Goal: Task Accomplishment & Management: Manage account settings

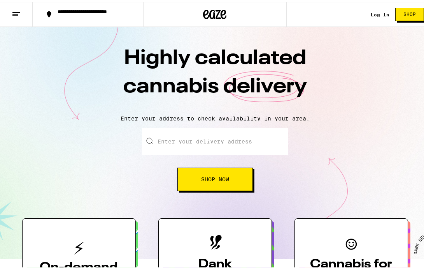
click at [381, 9] on div "Log In Shop" at bounding box center [400, 12] width 59 height 25
click at [373, 16] on div "Log In Shop" at bounding box center [400, 12] width 59 height 25
click at [374, 12] on link "Log In" at bounding box center [380, 12] width 19 height 5
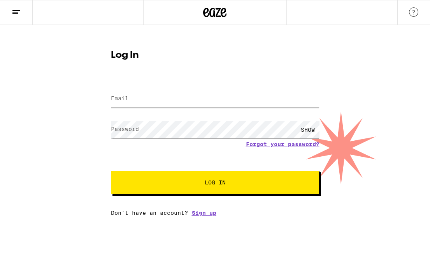
type input "[EMAIL_ADDRESS][DOMAIN_NAME]"
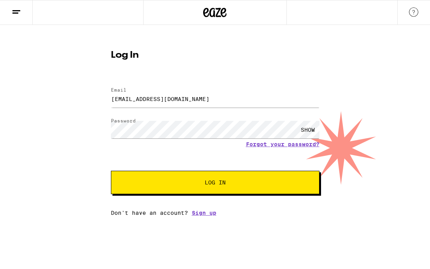
click at [310, 130] on div "SHOW" at bounding box center [307, 130] width 23 height 18
click at [313, 128] on div "HIDE" at bounding box center [307, 130] width 23 height 18
click at [313, 128] on div "SHOW" at bounding box center [307, 130] width 23 height 18
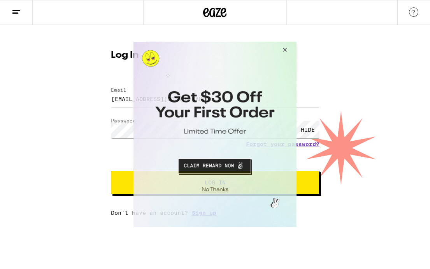
click at [280, 52] on button "Close Modal" at bounding box center [283, 51] width 21 height 19
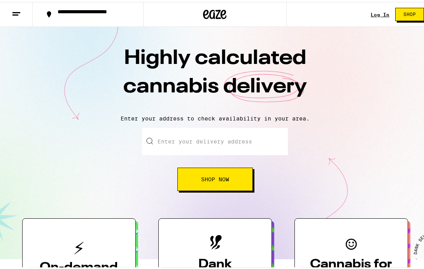
click at [377, 13] on link "Log In" at bounding box center [380, 12] width 19 height 5
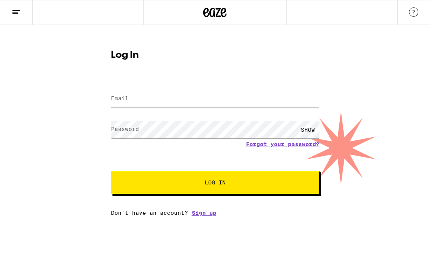
type input "[EMAIL_ADDRESS][DOMAIN_NAME]"
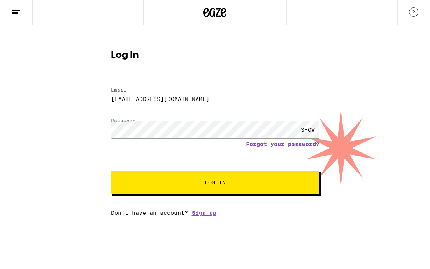
click at [307, 130] on div "SHOW" at bounding box center [307, 130] width 23 height 18
click at [228, 186] on button "Log In" at bounding box center [215, 181] width 209 height 23
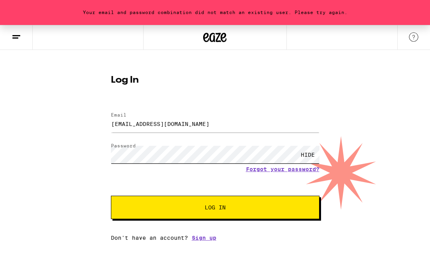
click at [50, 143] on div "Your email and password combination did not match an existing user. Please try …" at bounding box center [215, 133] width 430 height 216
click at [119, 203] on button "Log In" at bounding box center [215, 206] width 209 height 23
click at [308, 179] on form "Email Email [EMAIL_ADDRESS][DOMAIN_NAME] Password Password HIDE Forgot your pas…" at bounding box center [215, 161] width 209 height 114
click at [255, 210] on span "Log In" at bounding box center [215, 206] width 146 height 5
click at [278, 169] on link "Forgot your password?" at bounding box center [283, 169] width 74 height 6
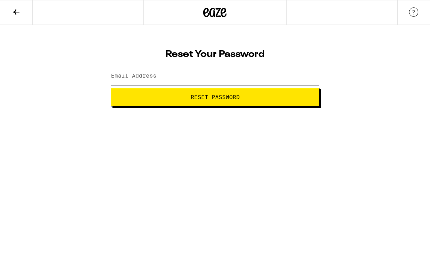
click at [203, 72] on input "Email Address" at bounding box center [215, 76] width 209 height 18
type input "[EMAIL_ADDRESS][DOMAIN_NAME]"
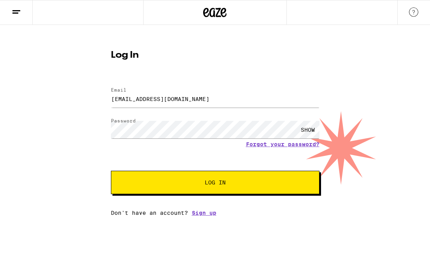
click at [309, 126] on div "SHOW" at bounding box center [307, 130] width 23 height 18
click at [258, 185] on span "Log In" at bounding box center [215, 181] width 146 height 5
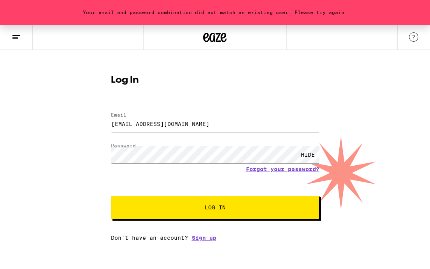
click at [117, 203] on button "Log In" at bounding box center [215, 206] width 209 height 23
click at [179, 124] on input "[EMAIL_ADDRESS][DOMAIN_NAME]" at bounding box center [215, 124] width 209 height 18
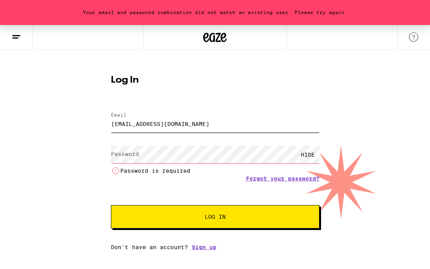
click at [135, 125] on input "[EMAIL_ADDRESS][DOMAIN_NAME]" at bounding box center [215, 124] width 209 height 18
type input "[EMAIL_ADDRESS][DOMAIN_NAME]"
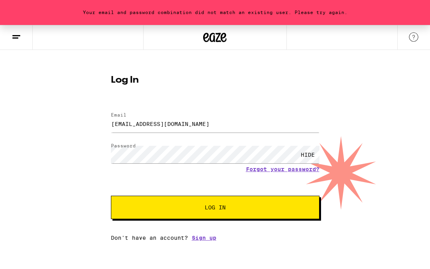
click at [207, 210] on span "Log In" at bounding box center [215, 206] width 21 height 5
click at [413, 34] on img at bounding box center [413, 36] width 9 height 9
